Goal: Find specific page/section: Find specific page/section

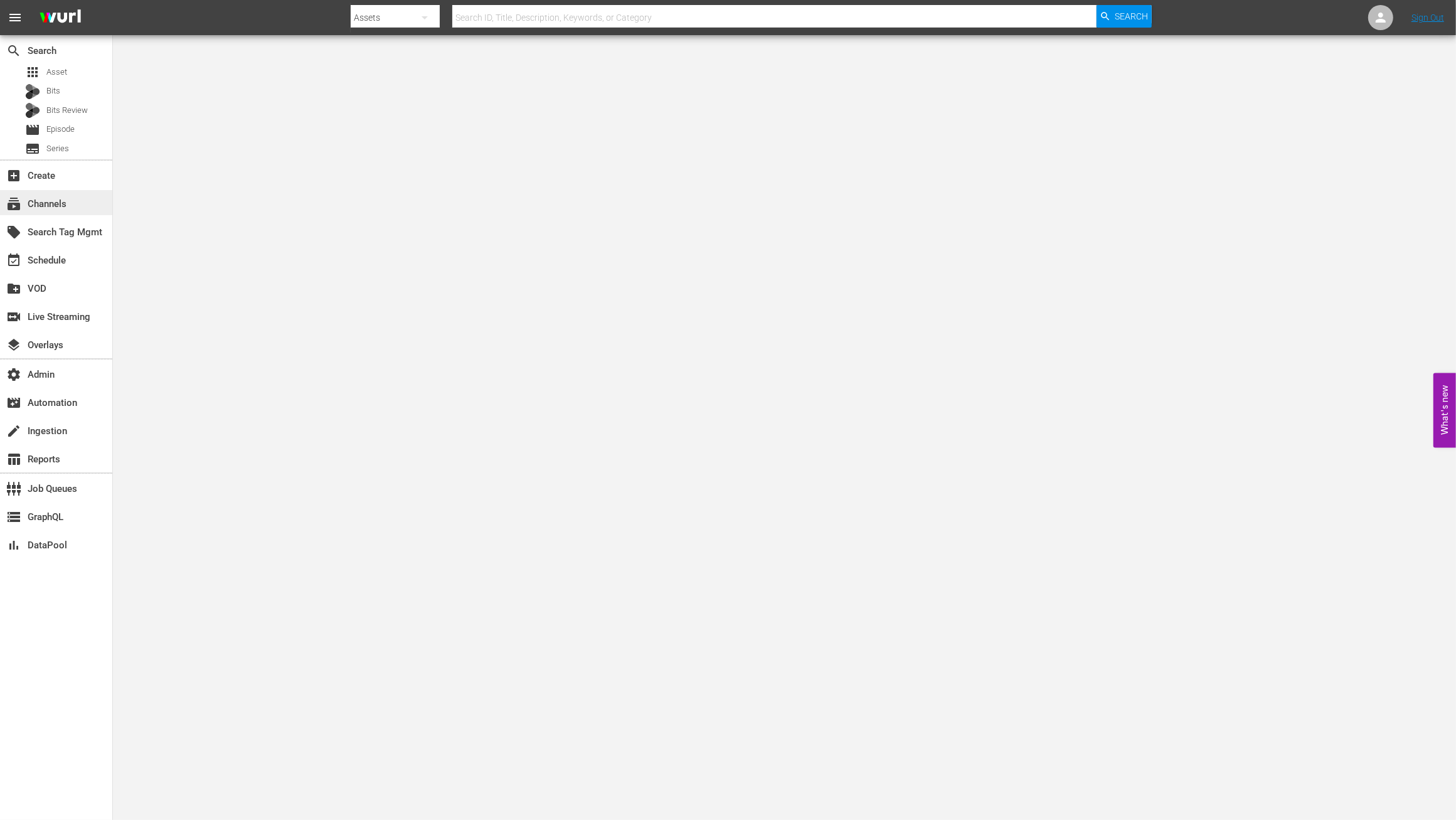
click at [71, 205] on div "subscriptions Channels" at bounding box center [56, 202] width 113 height 25
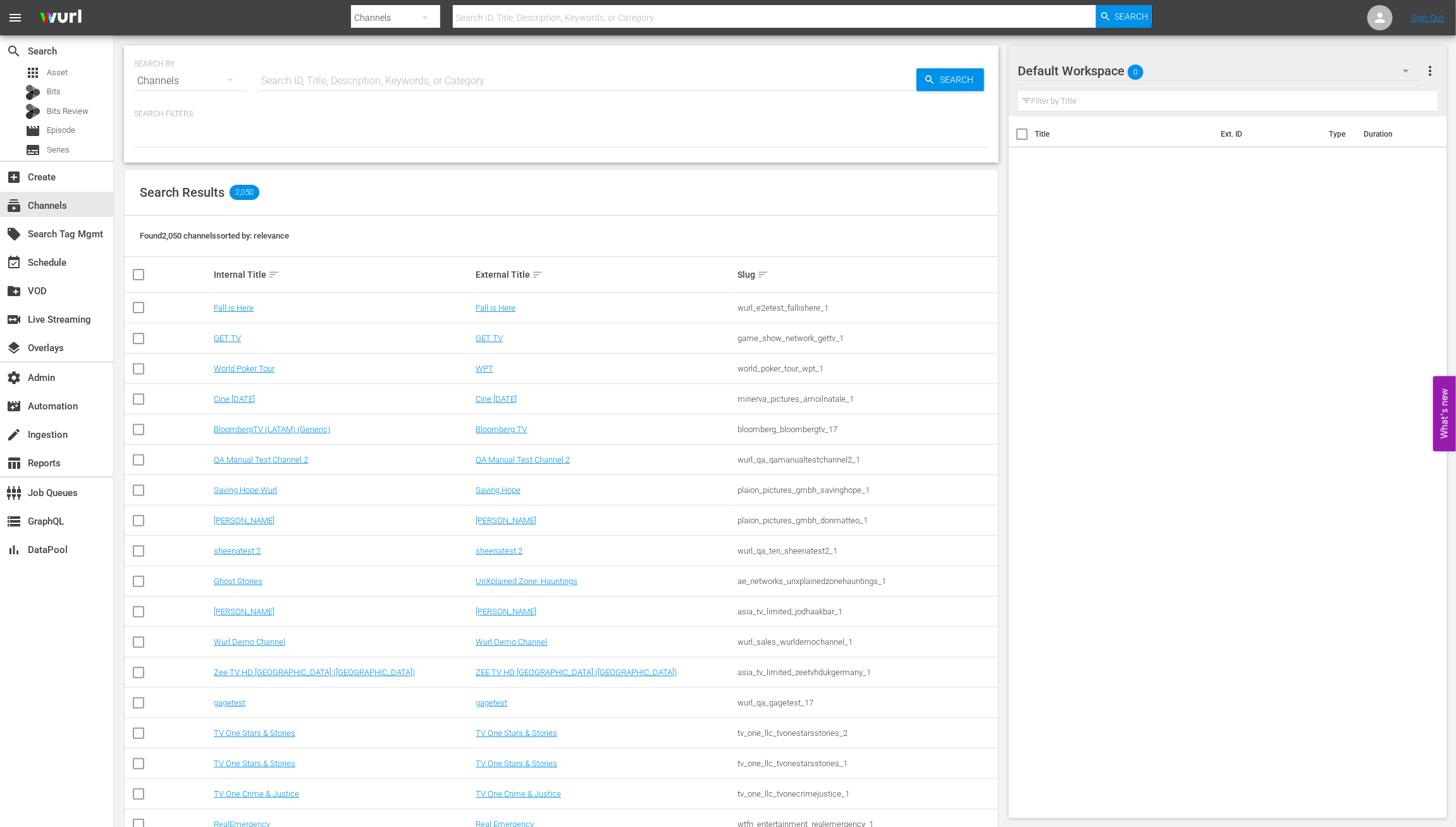
click at [353, 82] on input "text" at bounding box center [587, 80] width 659 height 31
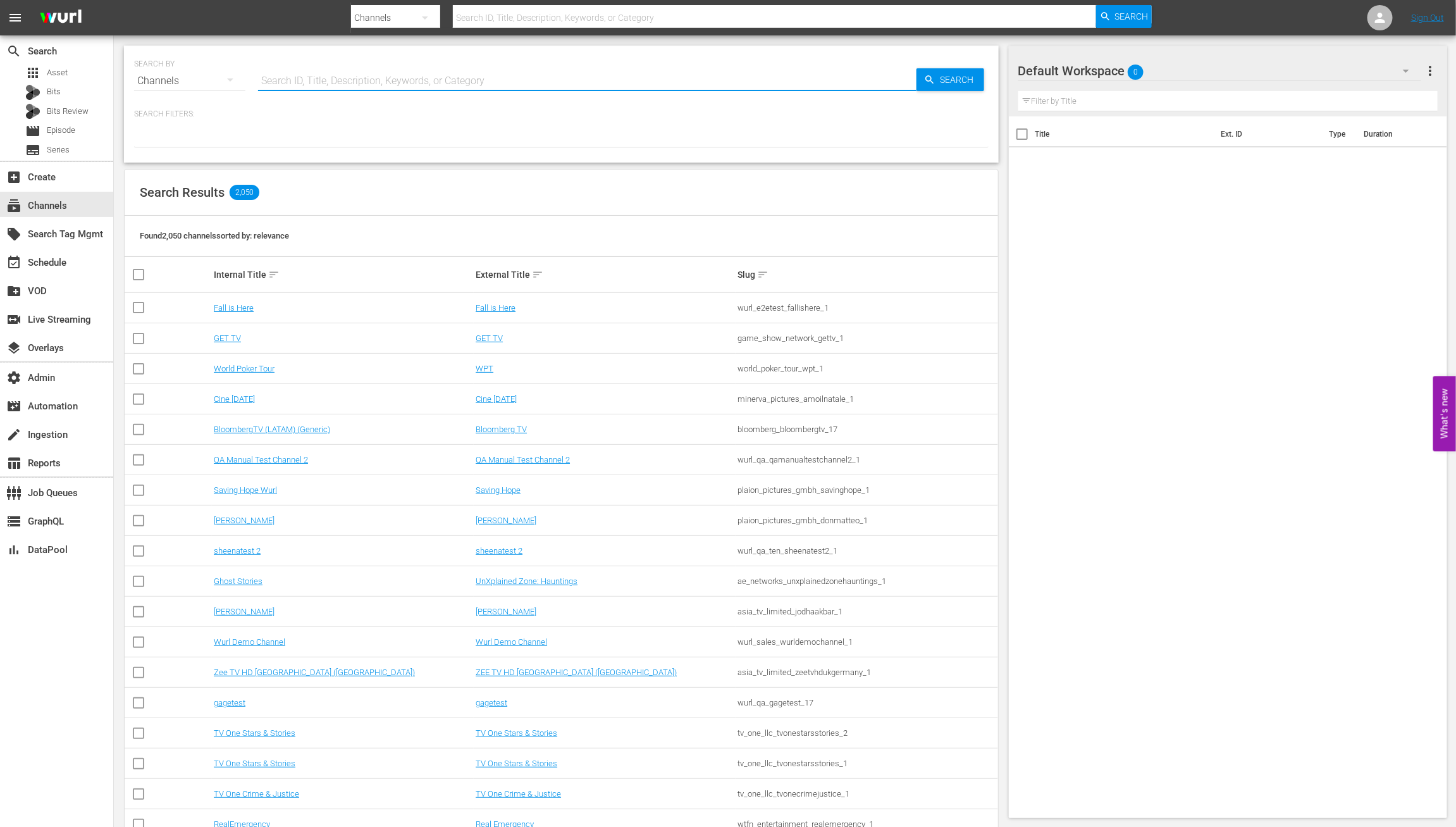
paste input "integration_channel_2_1"
type input "integration_channel_2_1"
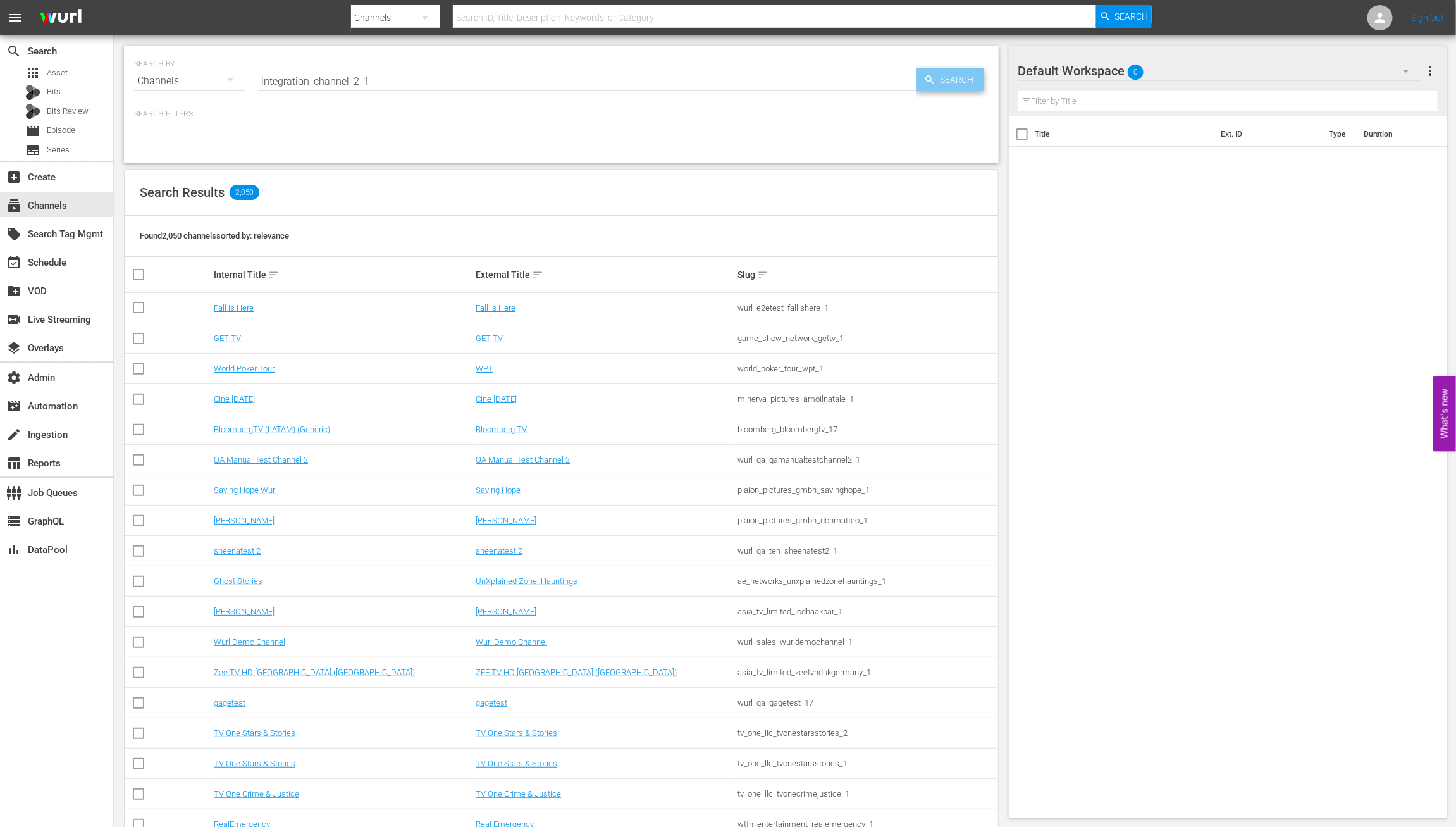
click at [934, 79] on icon "button" at bounding box center [930, 80] width 12 height 12
type input "integration_channel_2_1"
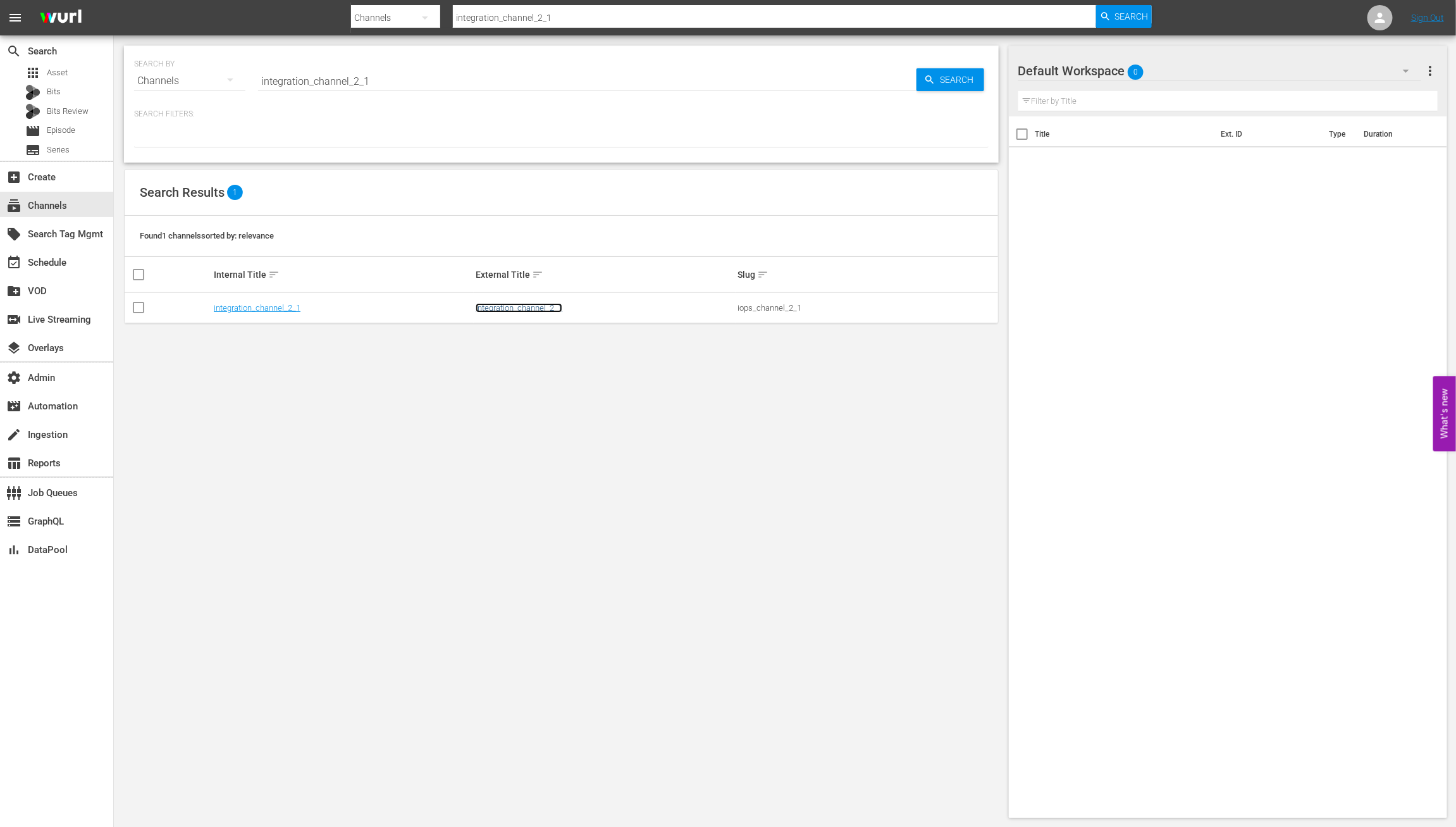
click at [540, 305] on link "integration_channel_2_1" at bounding box center [519, 308] width 87 height 10
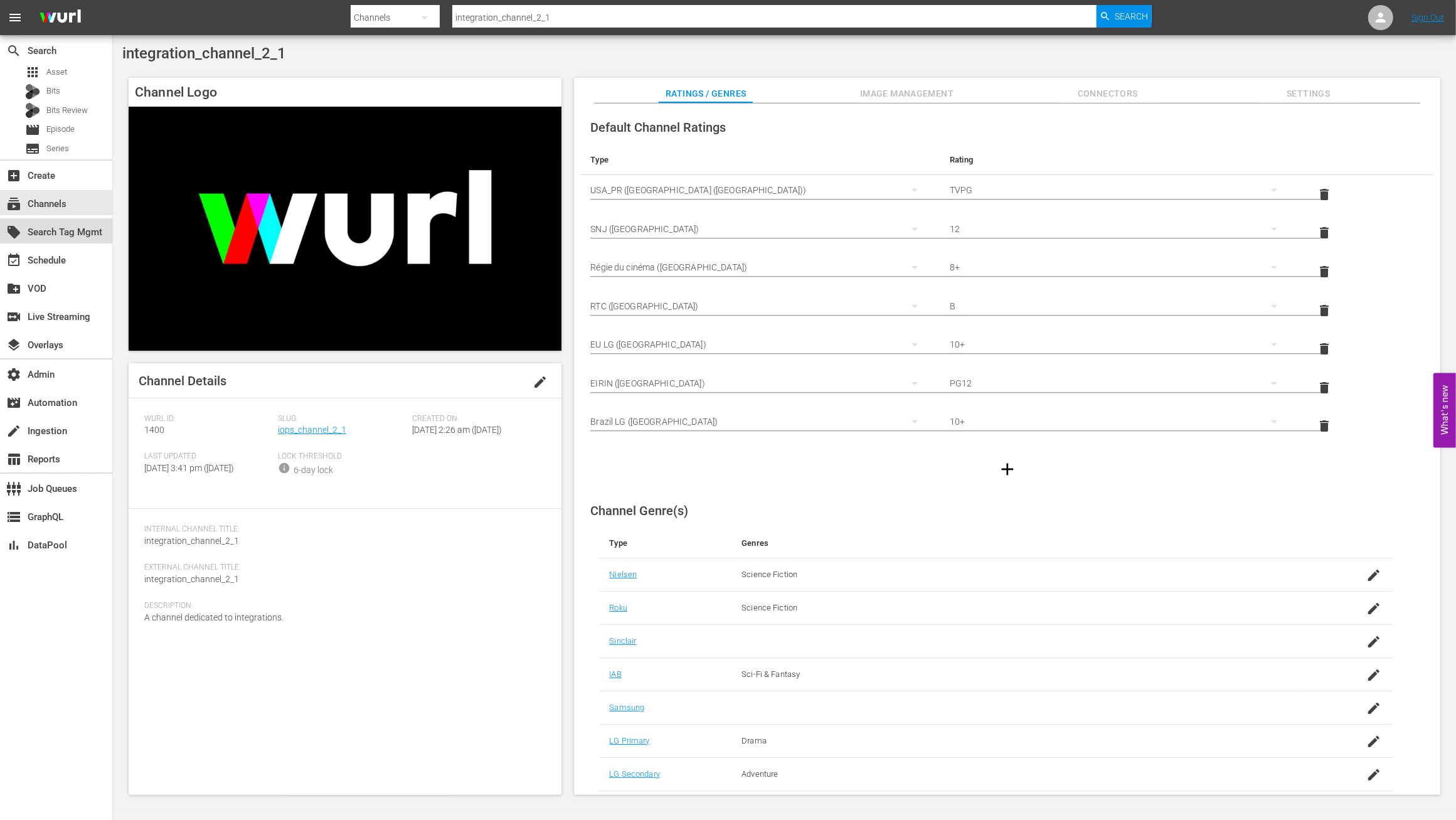
click at [66, 235] on div "local_offer Search Tag Mgmt" at bounding box center [35, 230] width 70 height 12
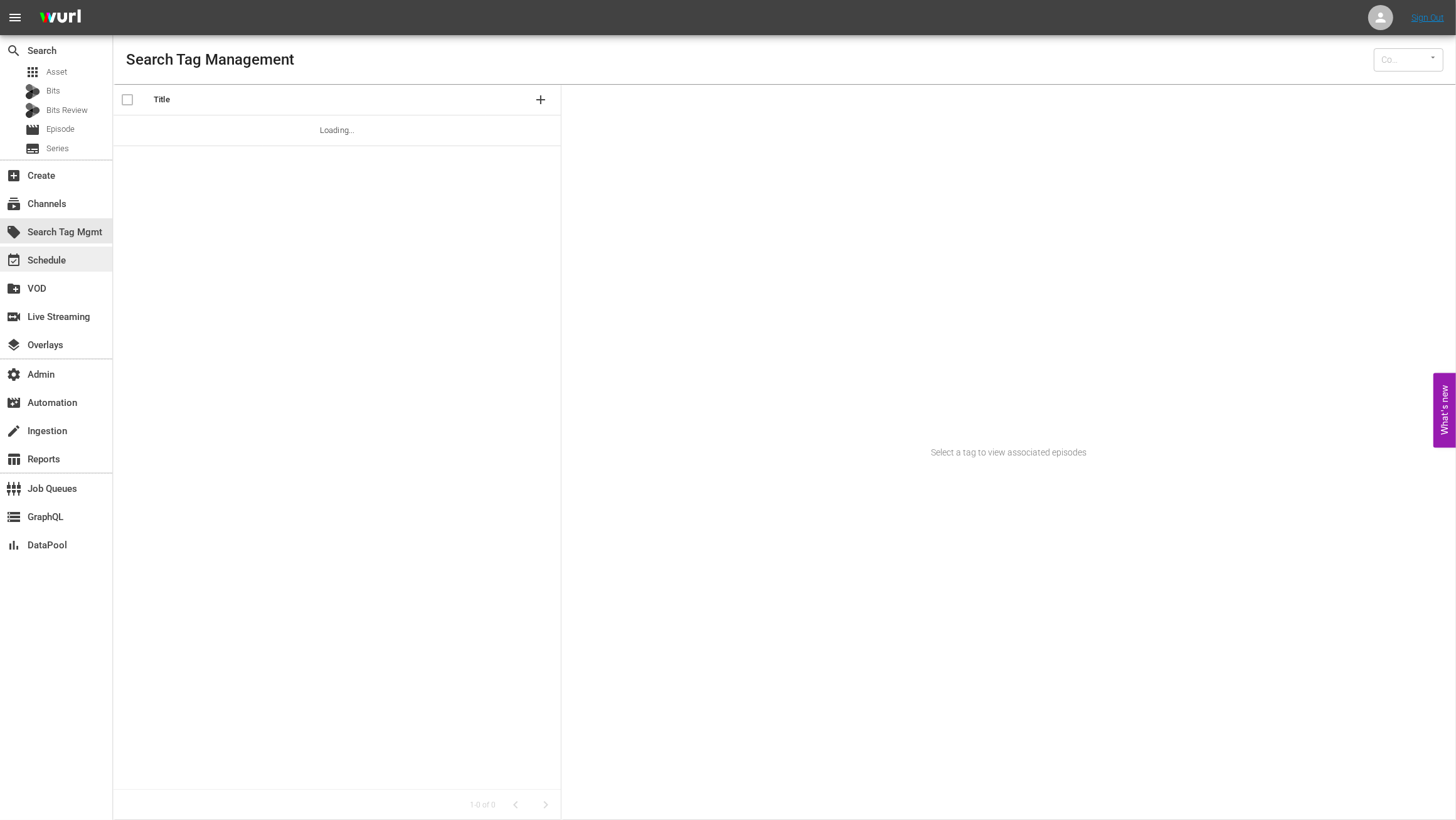
type input "Wurl (15)"
click at [71, 258] on div "event_available Schedule" at bounding box center [56, 259] width 113 height 25
